Goal: Find specific page/section: Find specific page/section

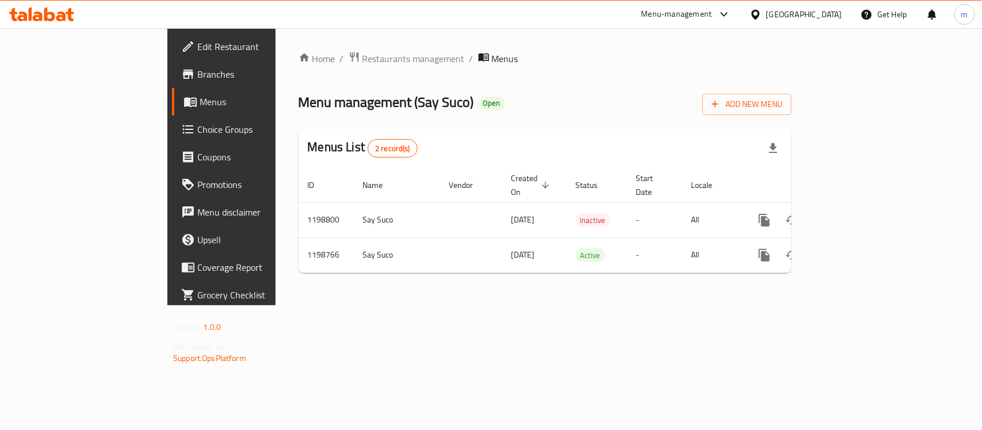
click at [47, 16] on icon at bounding box center [49, 14] width 11 height 14
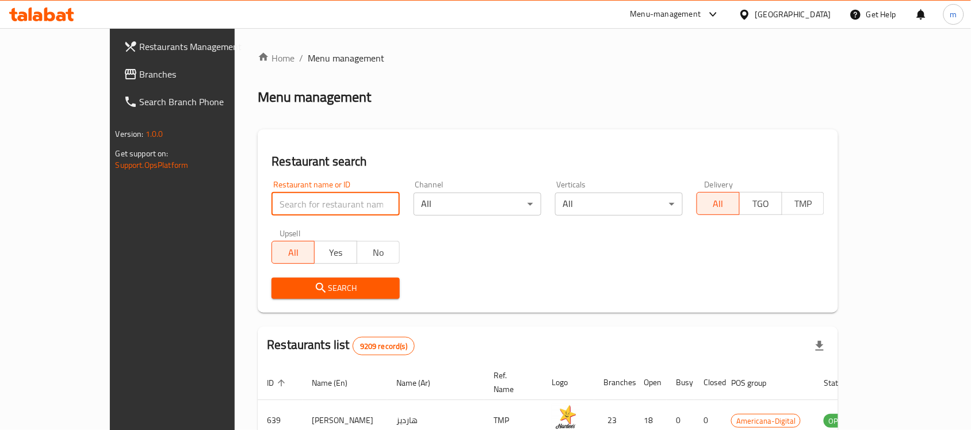
click at [272, 202] on input "search" at bounding box center [336, 204] width 128 height 23
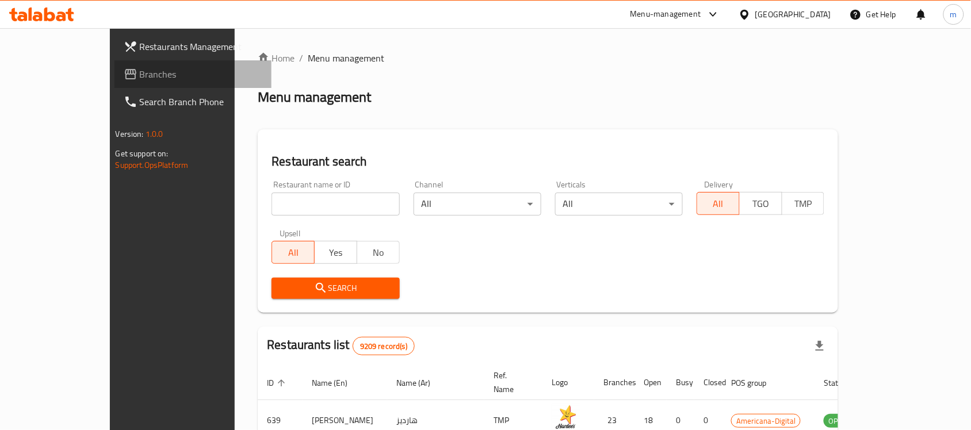
click at [140, 79] on span "Branches" at bounding box center [201, 74] width 123 height 14
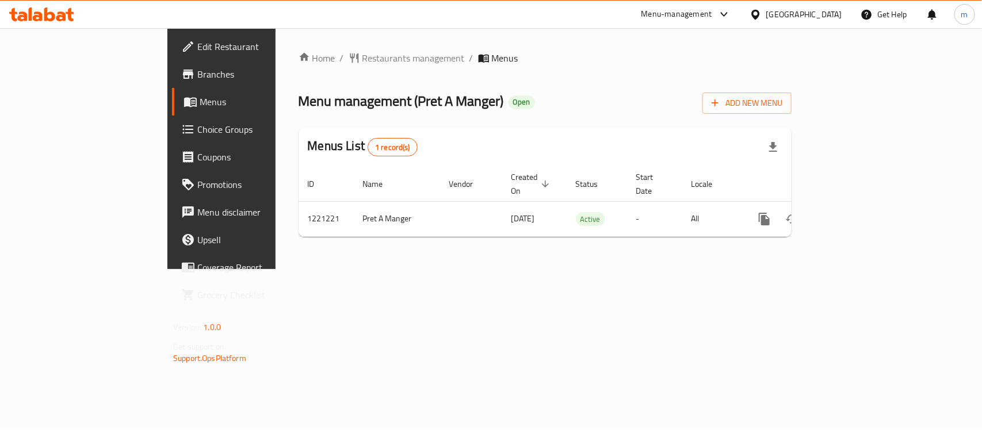
click at [49, 4] on div at bounding box center [41, 14] width 83 height 23
click at [58, 15] on icon at bounding box center [41, 14] width 65 height 14
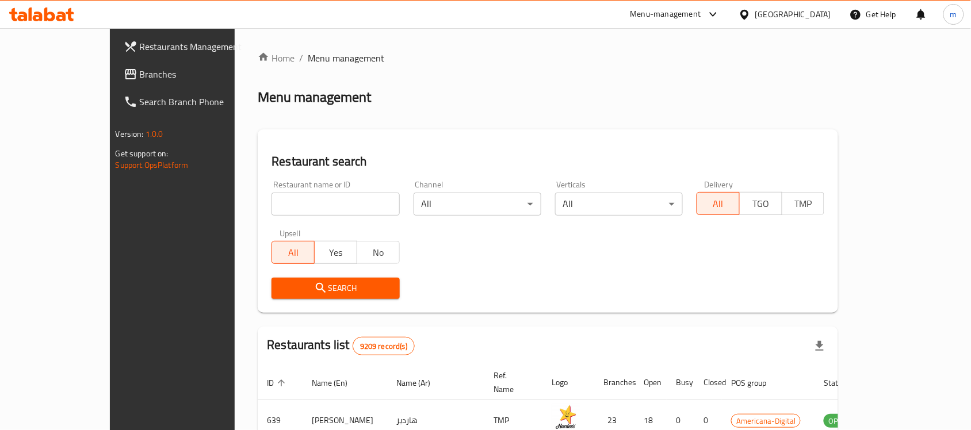
click at [272, 202] on input "search" at bounding box center [336, 204] width 128 height 23
paste input "673721"
type input "673721"
click at [314, 284] on icon "submit" at bounding box center [321, 288] width 14 height 14
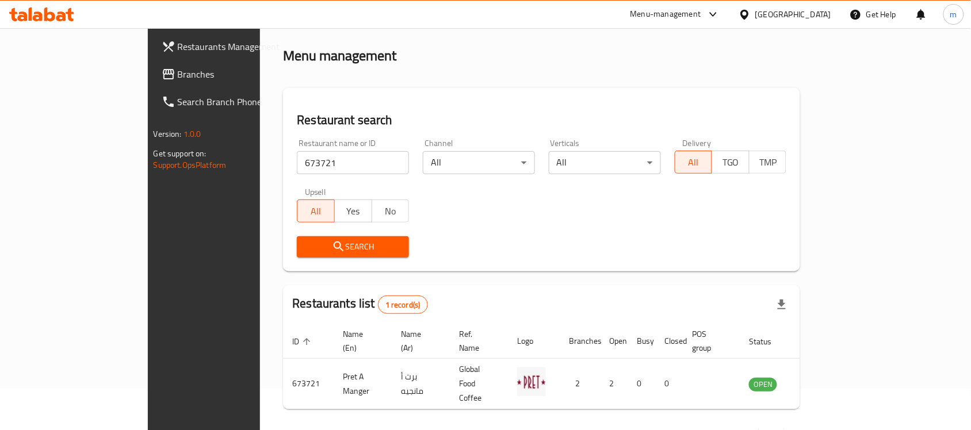
scroll to position [60, 0]
